Goal: Task Accomplishment & Management: Use online tool/utility

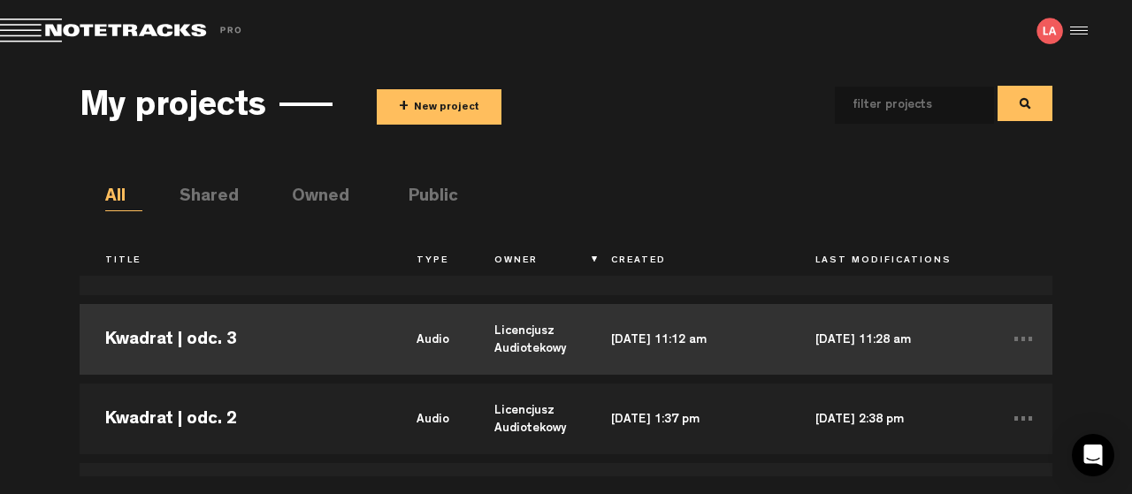
scroll to position [96, 0]
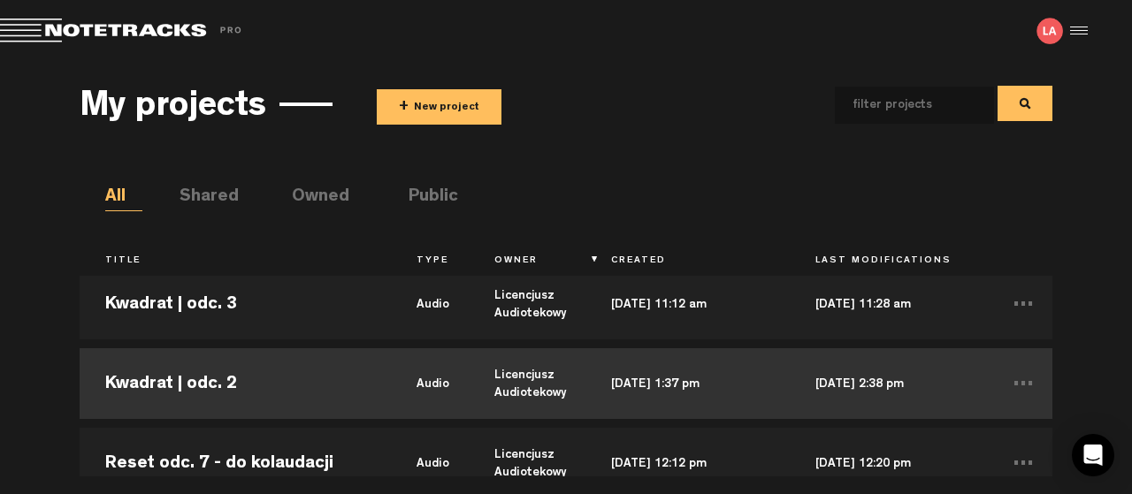
click at [158, 384] on td "Kwadrat | odc. 2" at bounding box center [235, 384] width 311 height 80
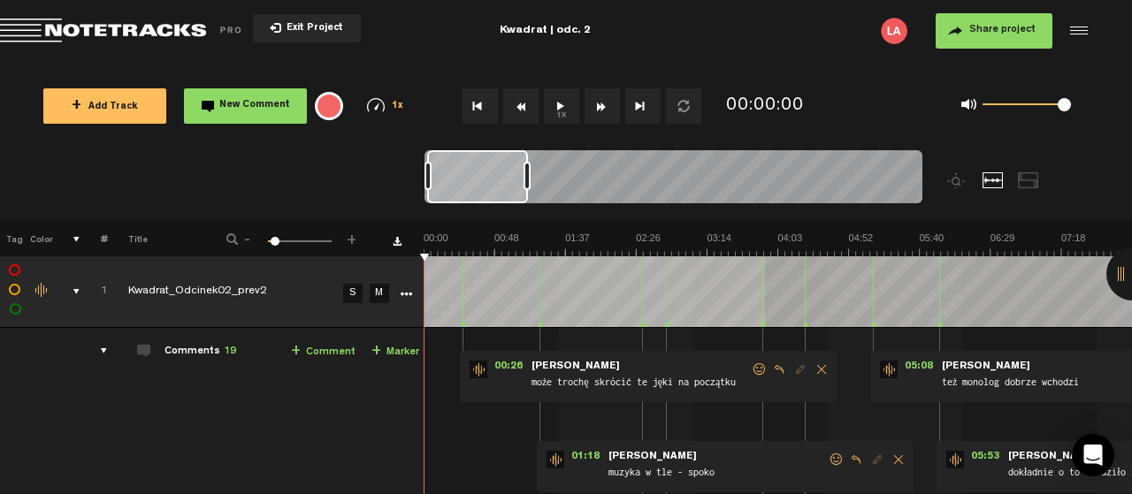
click at [556, 102] on button "1x" at bounding box center [561, 105] width 35 height 35
click at [562, 100] on button "1x" at bounding box center [561, 105] width 35 height 35
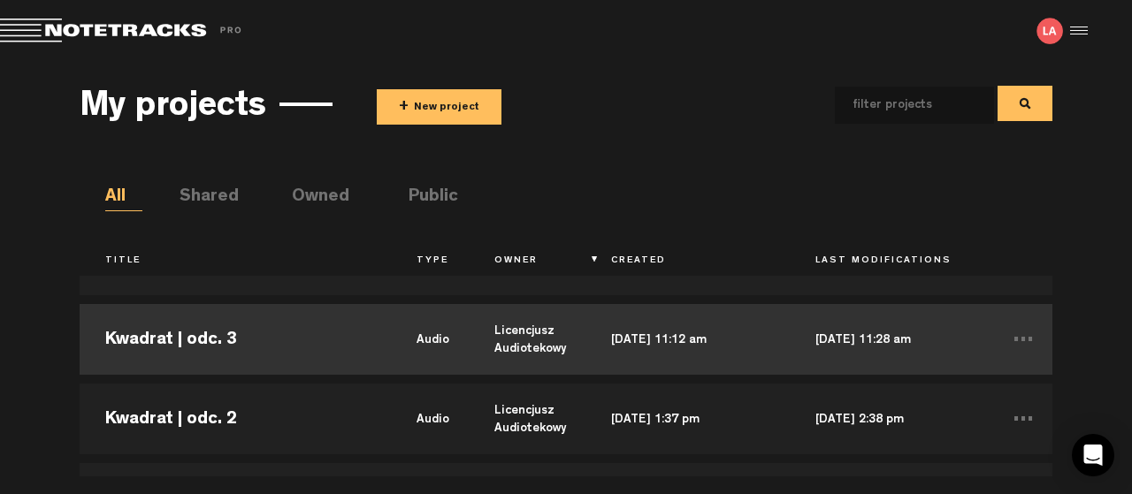
scroll to position [191, 0]
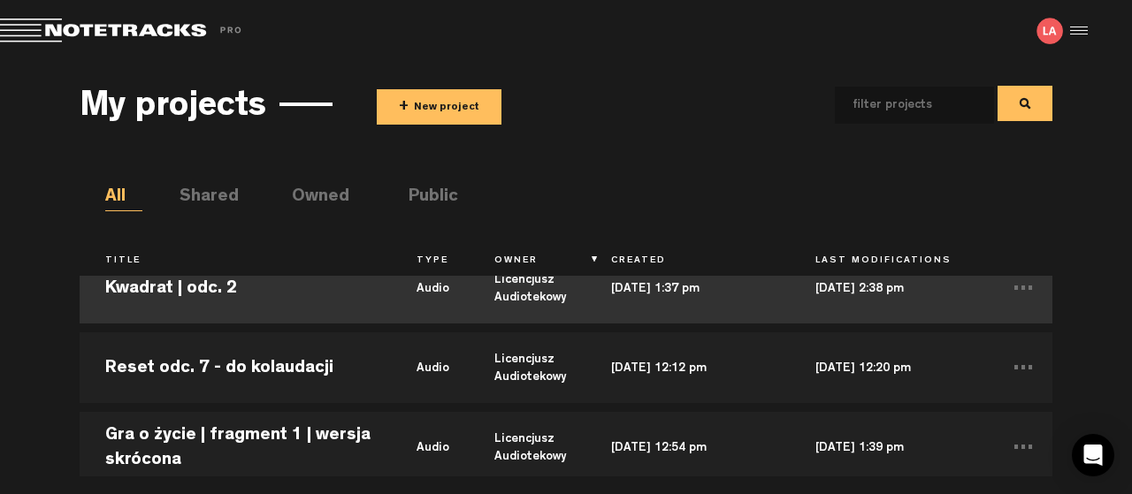
click at [195, 285] on td "Kwadrat | odc. 2" at bounding box center [235, 289] width 311 height 80
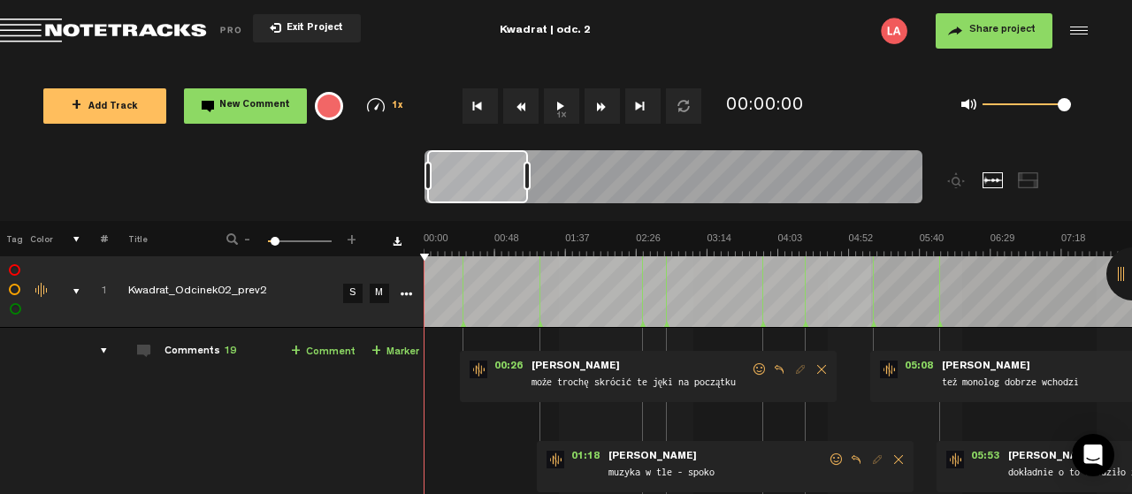
click at [555, 103] on button "1x" at bounding box center [561, 105] width 35 height 35
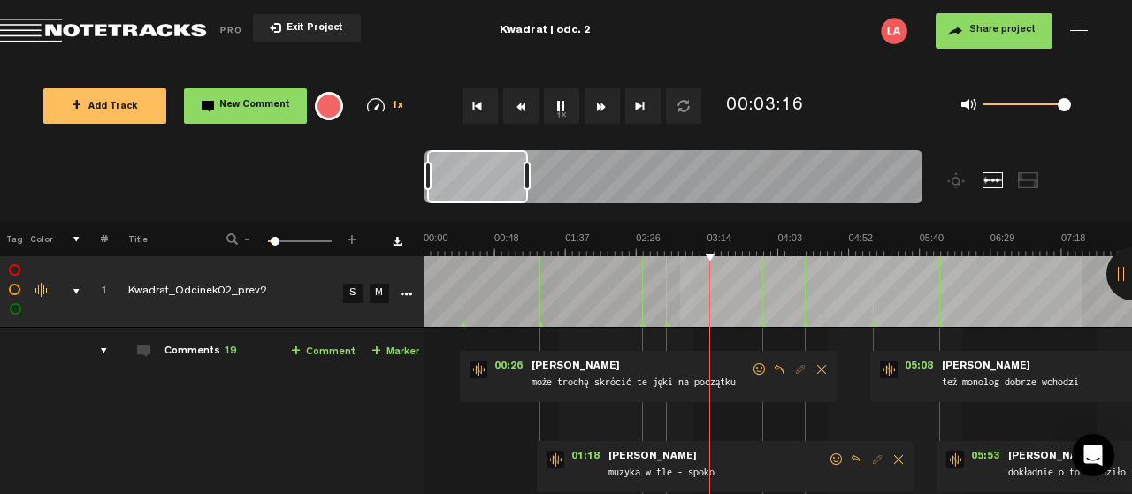
click at [1115, 273] on div at bounding box center [1133, 274] width 53 height 53
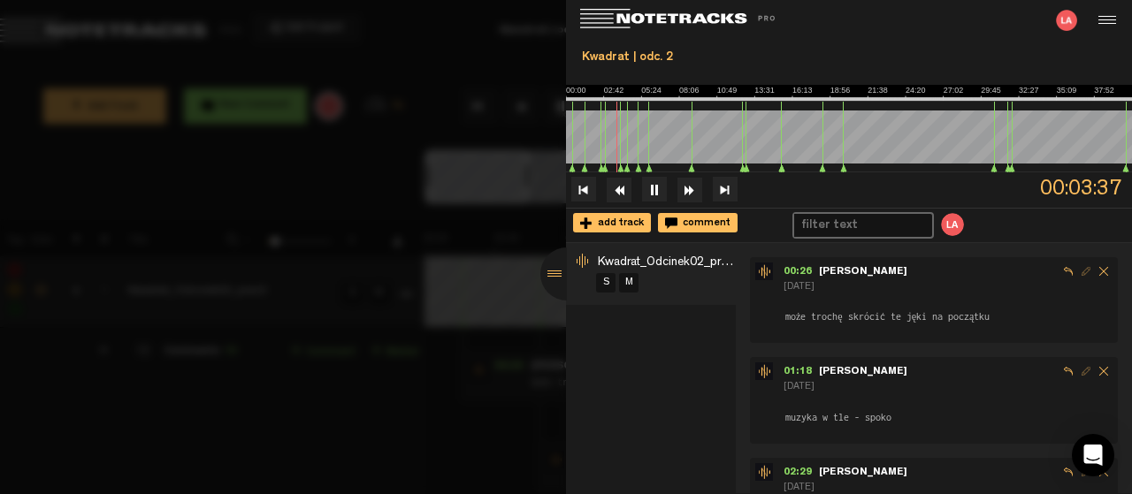
click at [555, 272] on div at bounding box center [566, 274] width 53 height 53
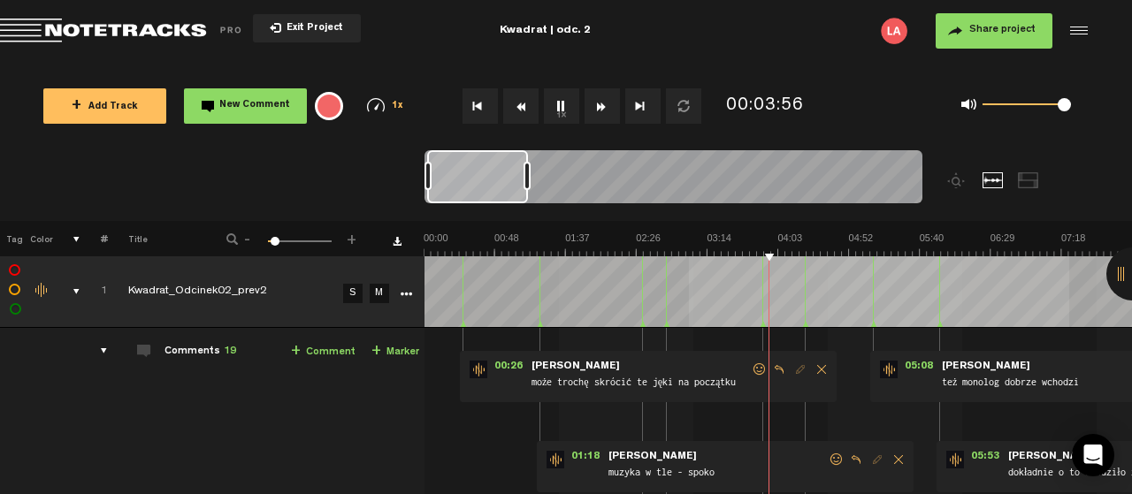
click at [1120, 269] on div at bounding box center [1133, 274] width 53 height 53
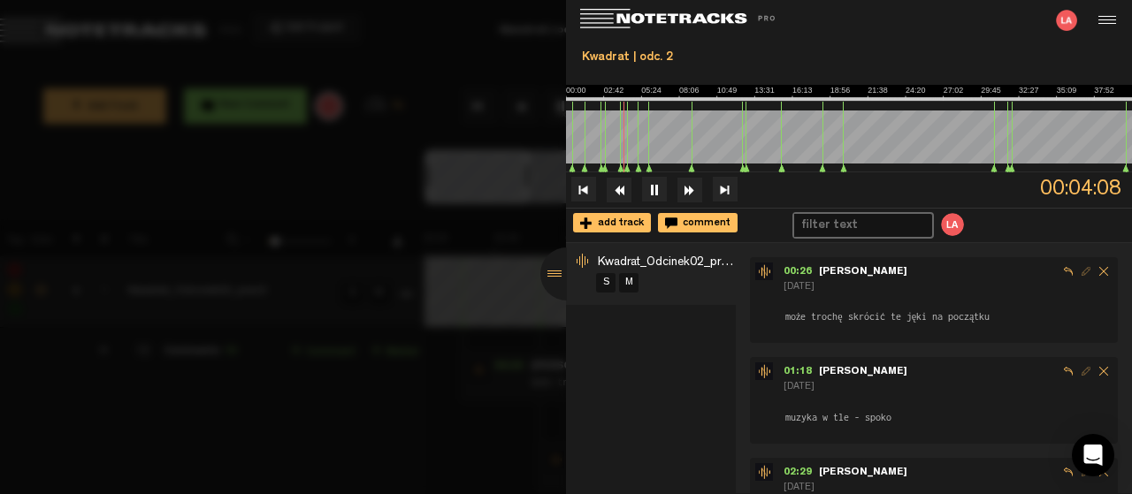
click at [549, 270] on div at bounding box center [566, 274] width 53 height 53
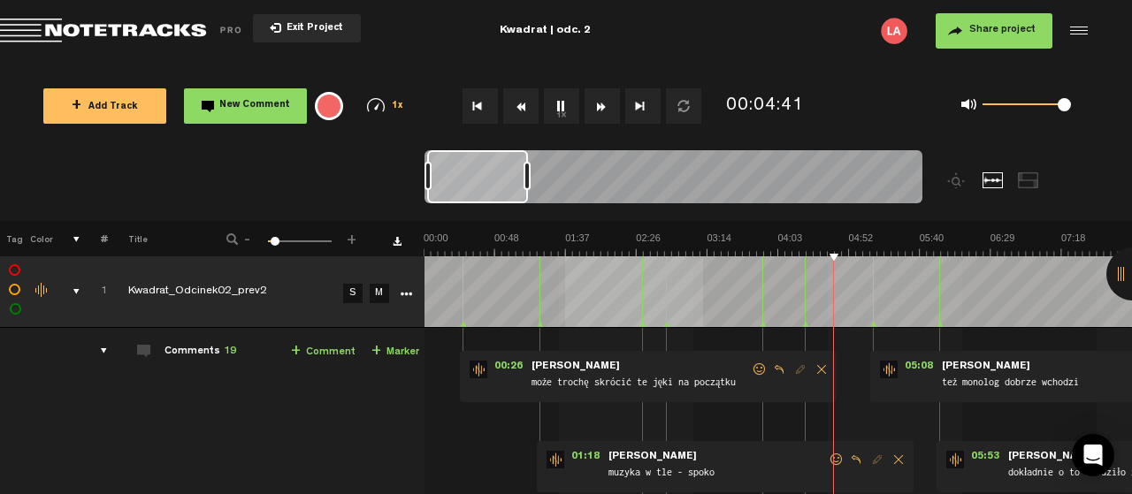
click at [307, 24] on span "Exit Project" at bounding box center [312, 29] width 62 height 10
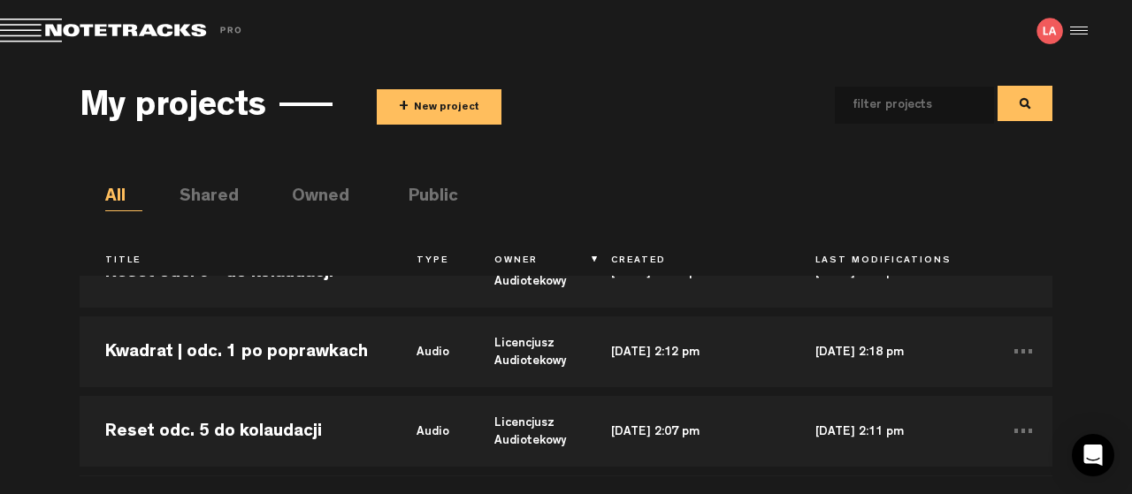
scroll to position [860, 0]
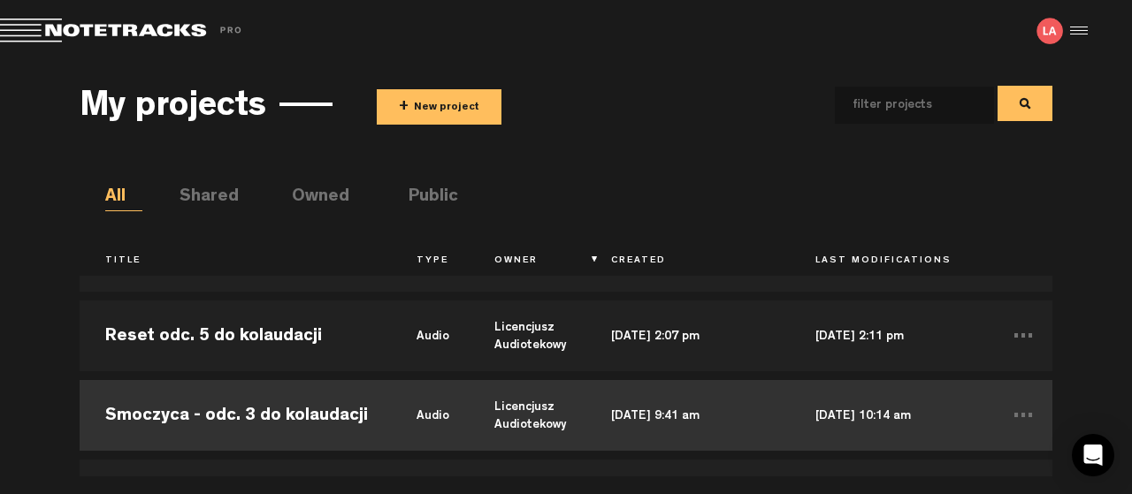
click at [172, 411] on td "Smoczyca - odc. 3 do kolaudacji" at bounding box center [235, 416] width 311 height 80
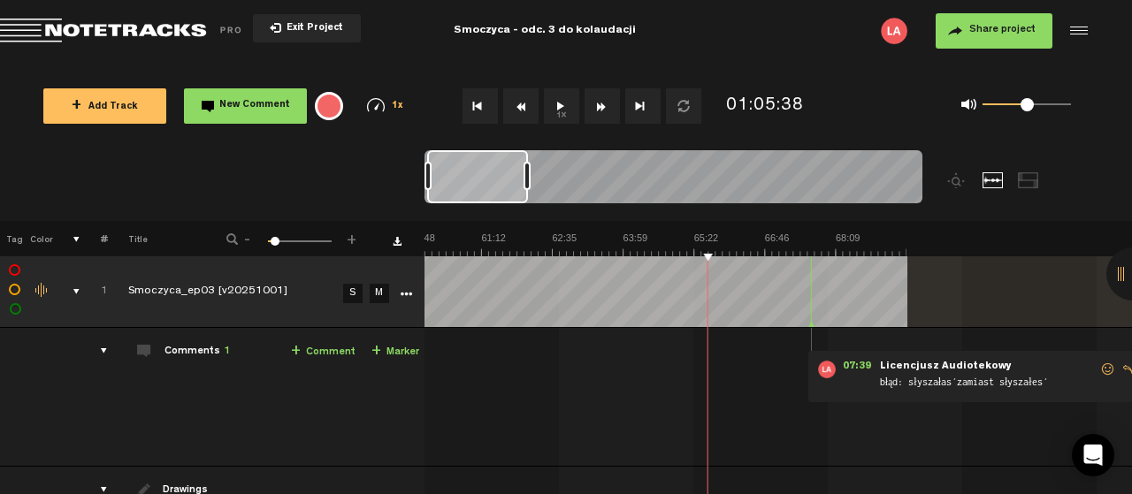
scroll to position [0, 3060]
click at [558, 104] on button "1x" at bounding box center [561, 105] width 35 height 35
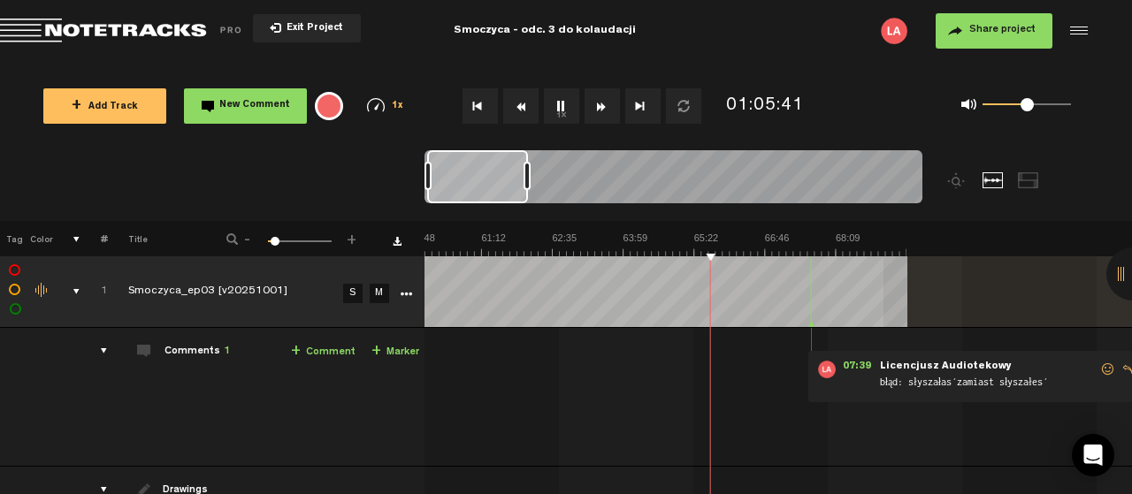
click at [995, 256] on div "+ New drawing Tag Color # Title - 1 100 5 + 1 Smoczyca_ep03 [v20251001] S M Exp…" at bounding box center [566, 452] width 1132 height 462
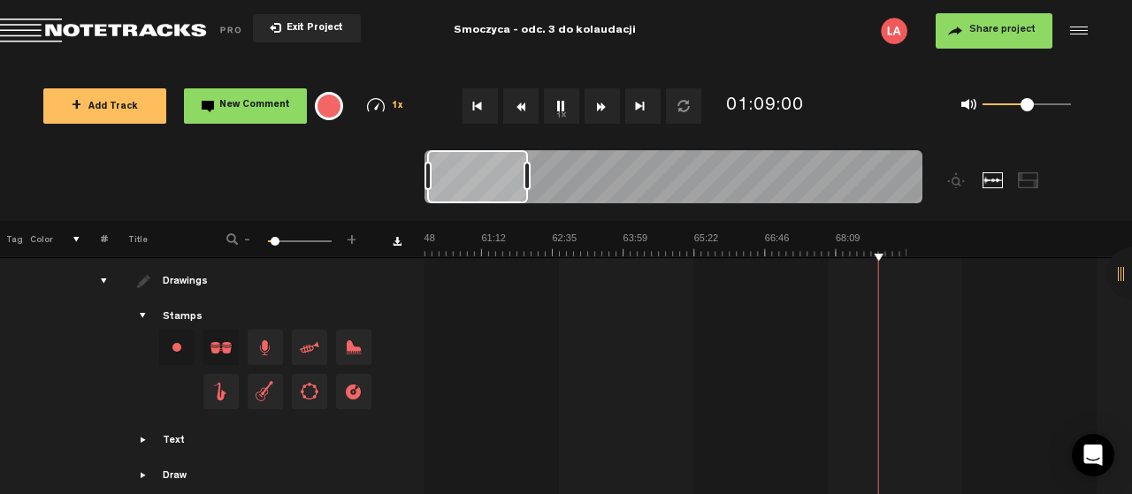
scroll to position [0, 0]
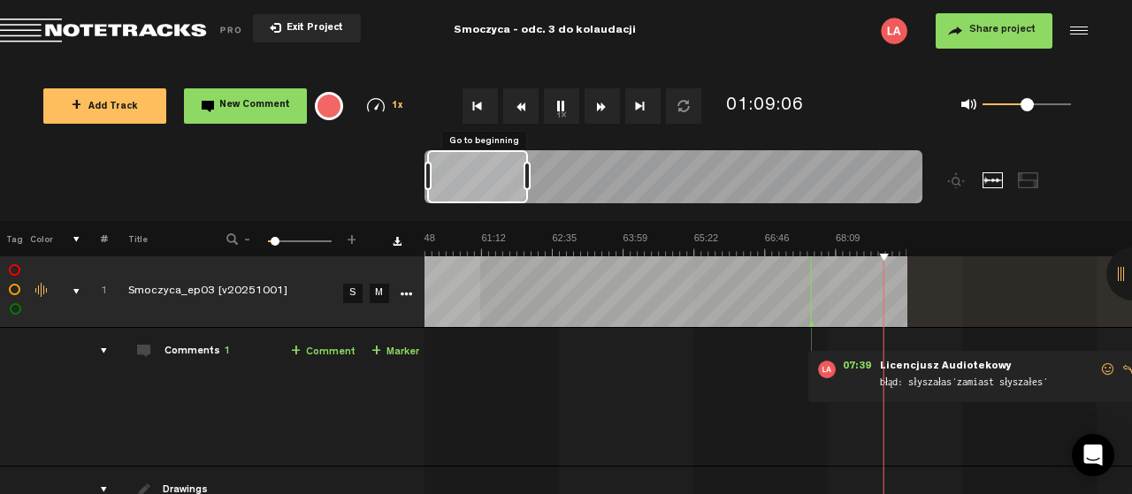
click at [473, 102] on button "Go to beginning" at bounding box center [480, 105] width 35 height 35
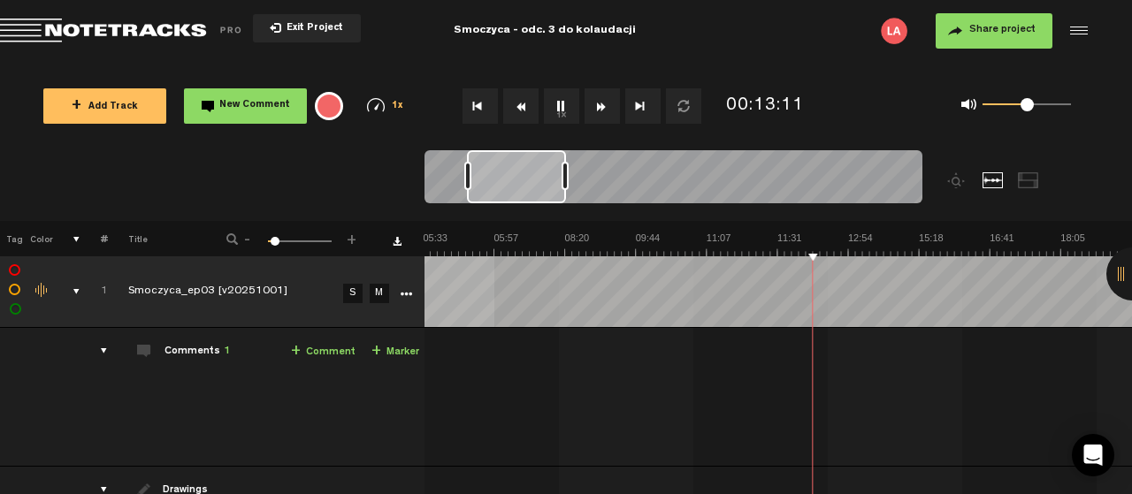
scroll to position [0, 283]
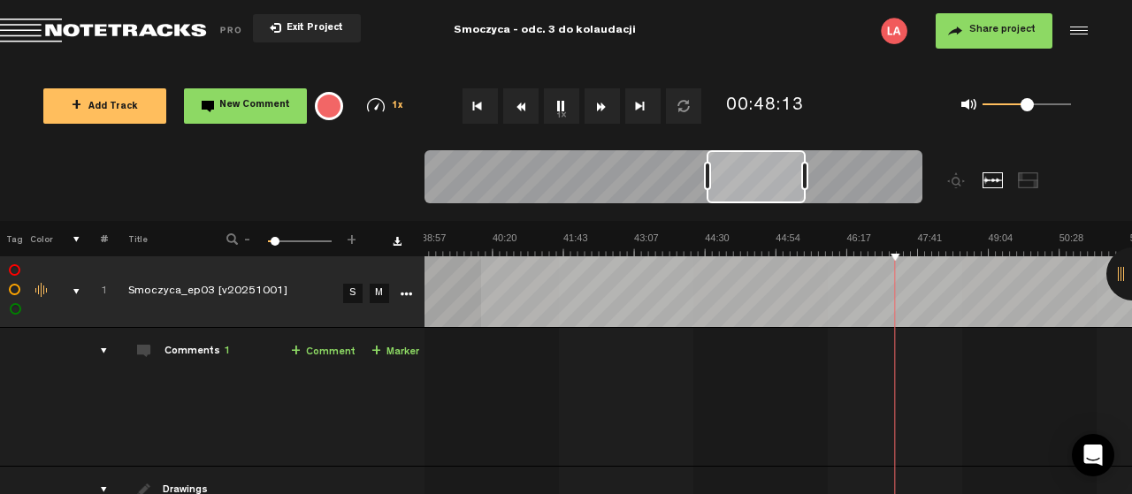
scroll to position [0, 1985]
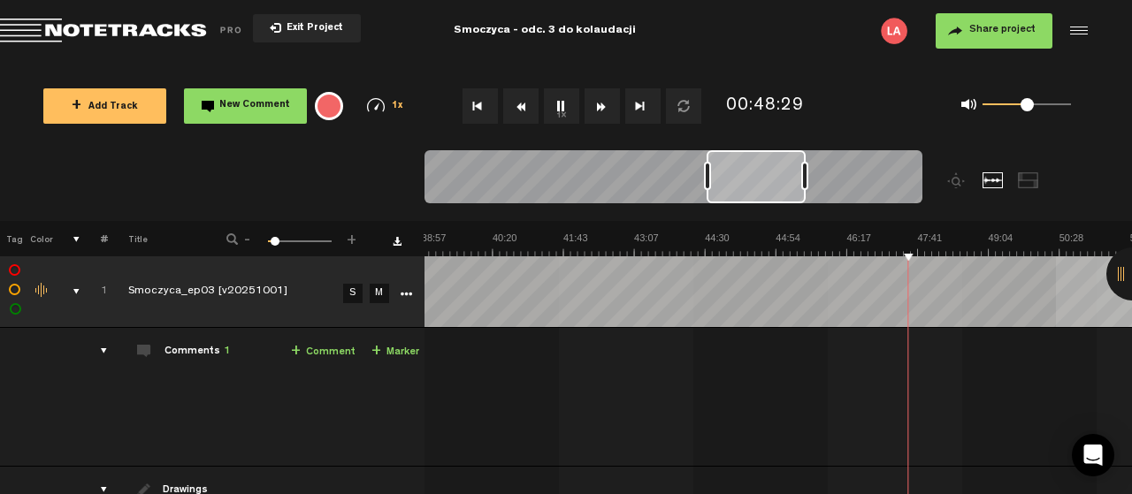
click at [560, 104] on button "1x" at bounding box center [561, 105] width 35 height 35
